Goal: Task Accomplishment & Management: Manage account settings

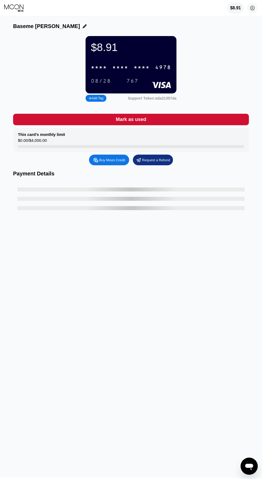
scroll to position [1, 0]
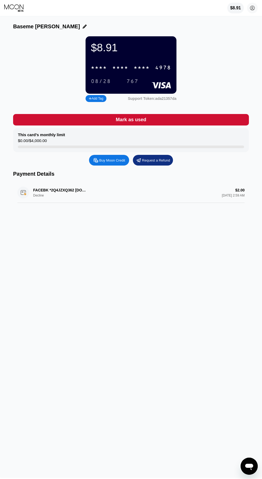
click at [61, 177] on div "Payment Details" at bounding box center [131, 174] width 236 height 6
click at [57, 200] on div "FACEBK *2Q4JZXQ362 [DOMAIN_NAME][URL] IE Decline $2.00 [DATE] 2:59 AM" at bounding box center [130, 192] width 227 height 21
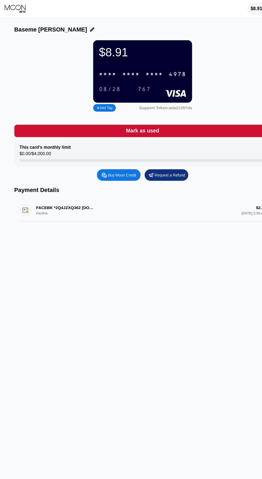
scroll to position [0, 0]
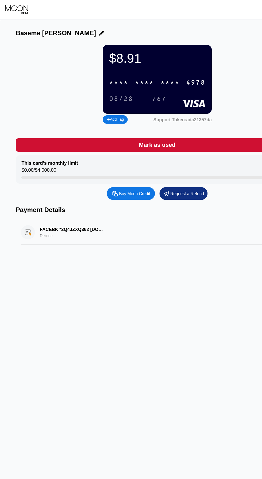
click at [61, 201] on div "FACEBK *2Q4JZXQ362 [DOMAIN_NAME][URL] IE Decline $2.00 [DATE] 2:59 AM" at bounding box center [130, 193] width 227 height 21
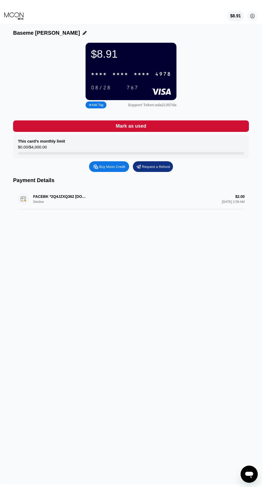
scroll to position [6, 0]
